Goal: Navigation & Orientation: Understand site structure

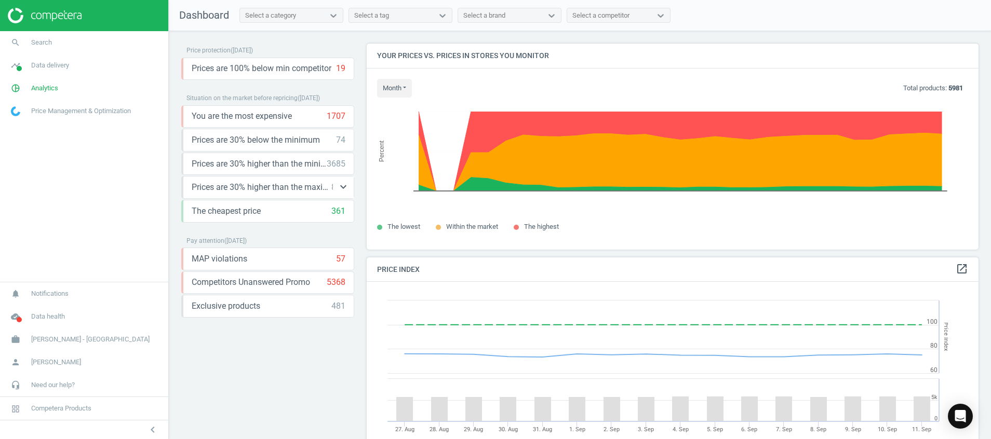
scroll to position [263, 624]
click at [276, 316] on div "Exclusive products 481 keyboard_arrow_down get_app storage" at bounding box center [267, 306] width 173 height 23
click at [15, 320] on icon "cloud_done" at bounding box center [16, 317] width 20 height 20
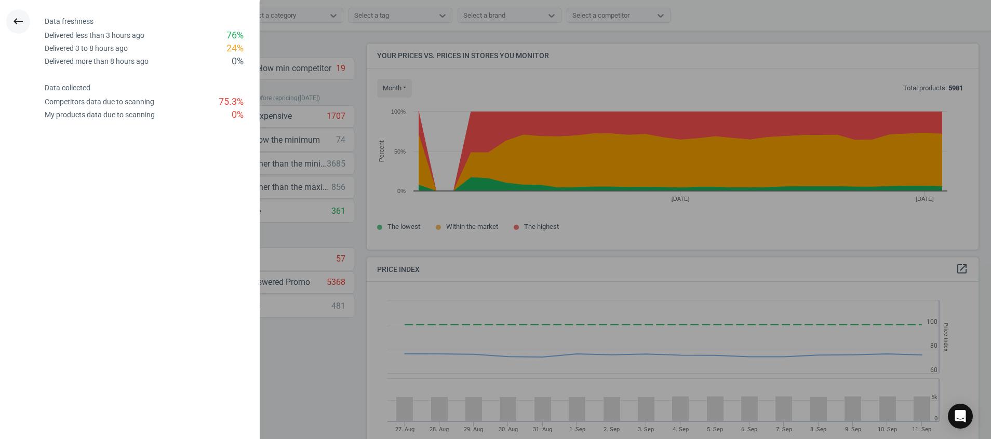
click at [20, 17] on icon "keyboard_backspace" at bounding box center [18, 21] width 12 height 12
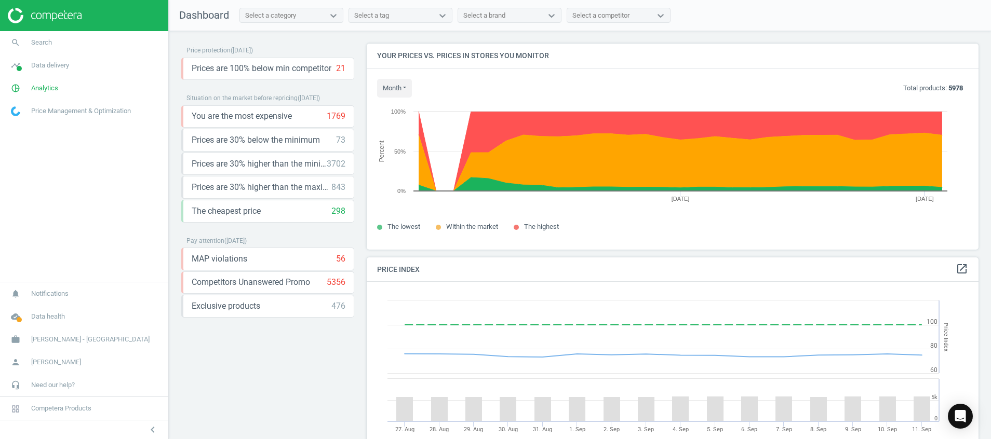
scroll to position [263, 624]
click at [7, 319] on icon "cloud_done" at bounding box center [16, 317] width 20 height 20
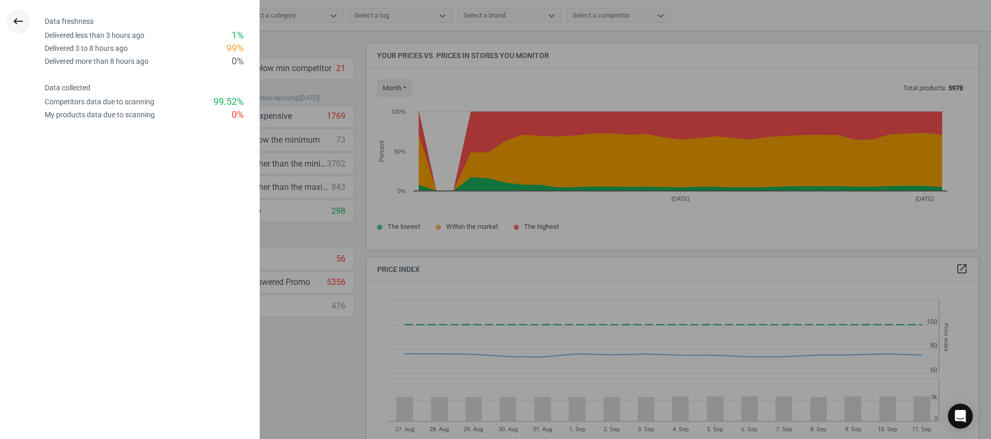
click at [19, 23] on icon "keyboard_backspace" at bounding box center [18, 21] width 12 height 12
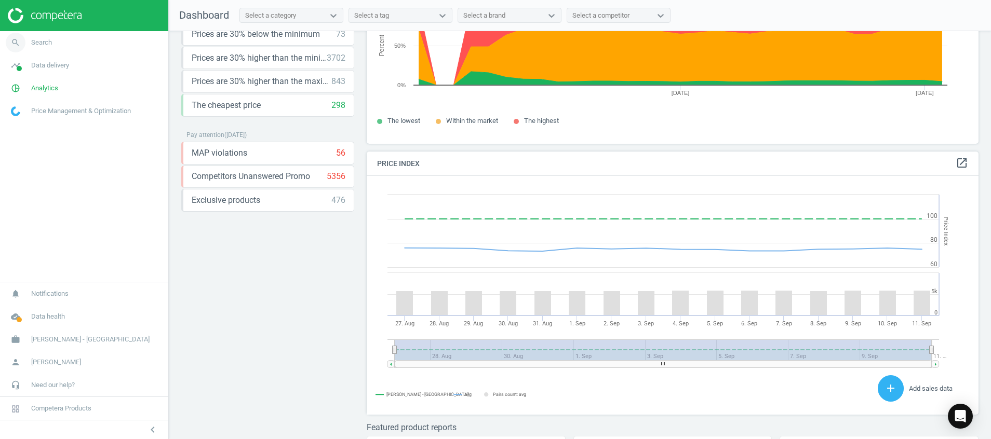
scroll to position [0, 0]
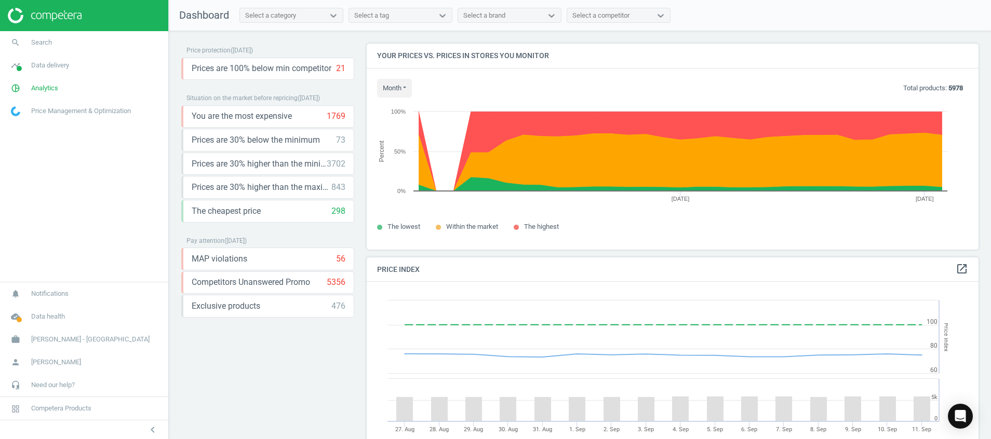
click at [56, 15] on img at bounding box center [45, 16] width 74 height 16
